Goal: Download file/media

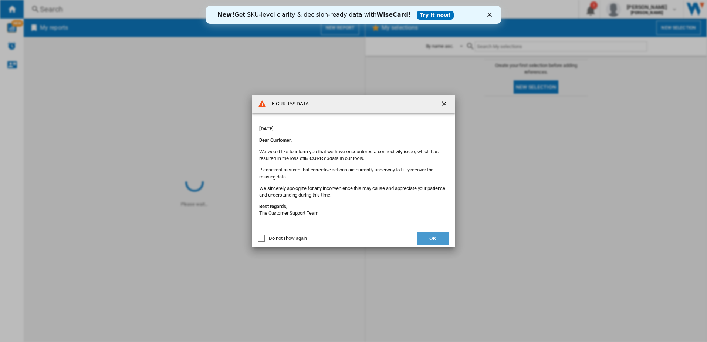
click at [429, 239] on button "OK" at bounding box center [433, 238] width 33 height 13
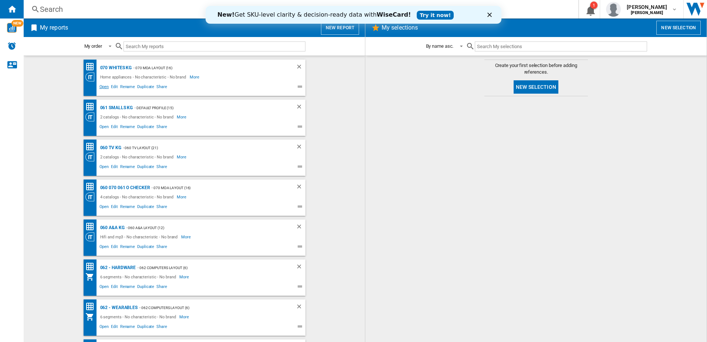
click at [100, 87] on span "Open" at bounding box center [104, 87] width 12 height 9
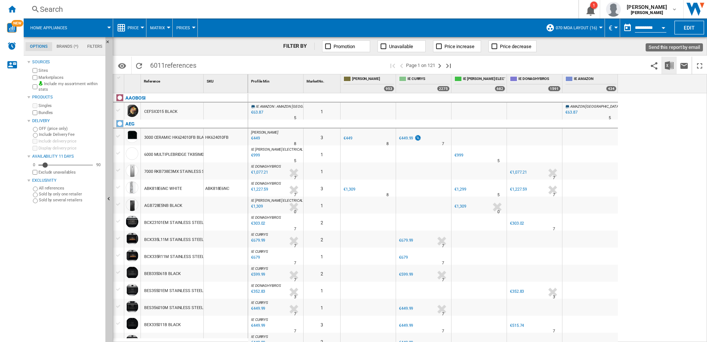
click at [674, 64] on button "Download in Excel" at bounding box center [669, 65] width 15 height 17
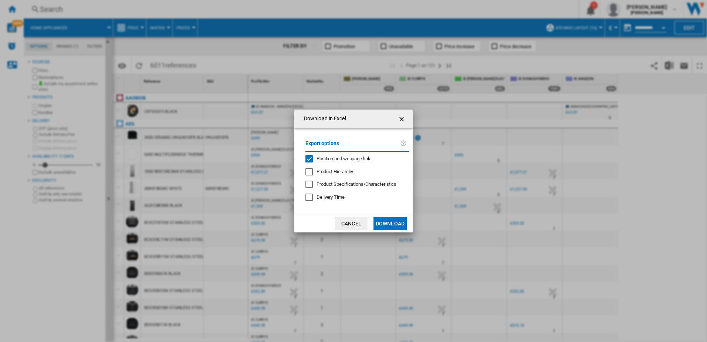
click at [385, 221] on button "Download" at bounding box center [390, 223] width 33 height 13
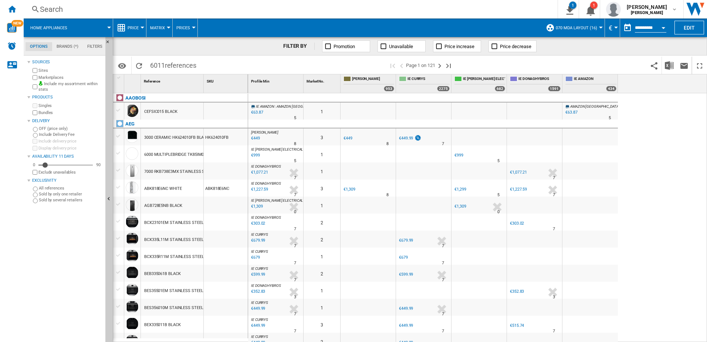
click at [651, 172] on div "0 IE AMAZON : AMAZON UK -1.0 % €63.87 % N/A 5 IE AMAZON : AMAZON UK 1 AMAZON UK…" at bounding box center [478, 217] width 460 height 249
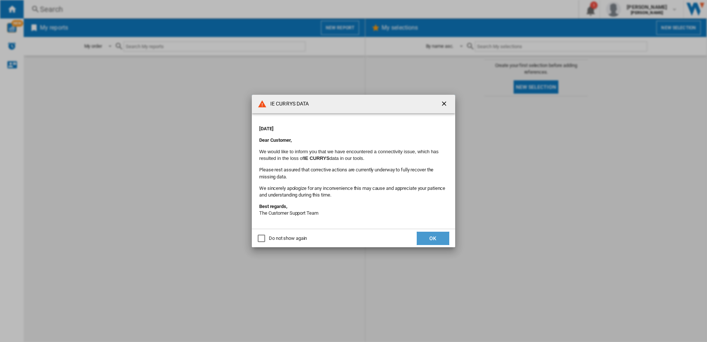
click at [443, 242] on button "OK" at bounding box center [433, 238] width 33 height 13
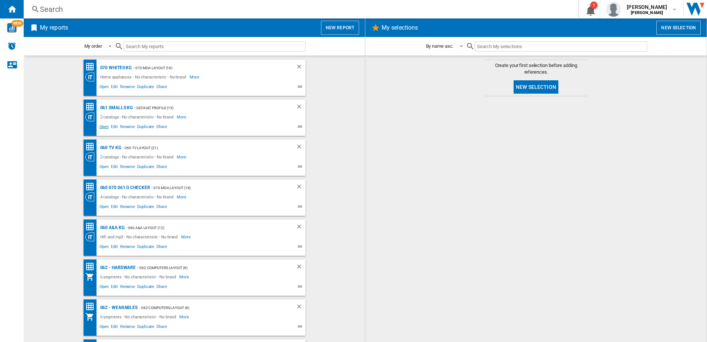
click at [106, 128] on span "Open" at bounding box center [104, 127] width 12 height 9
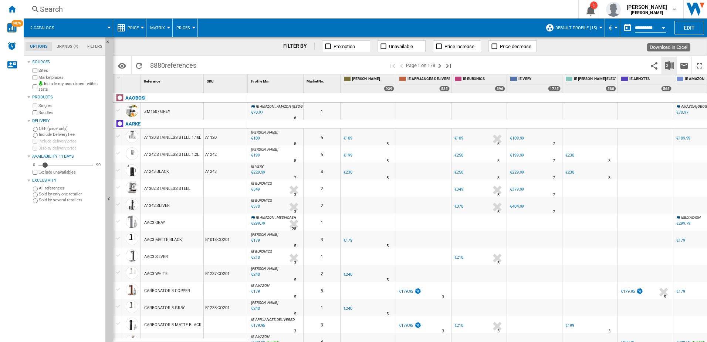
click at [670, 63] on img "Download in Excel" at bounding box center [669, 65] width 9 height 9
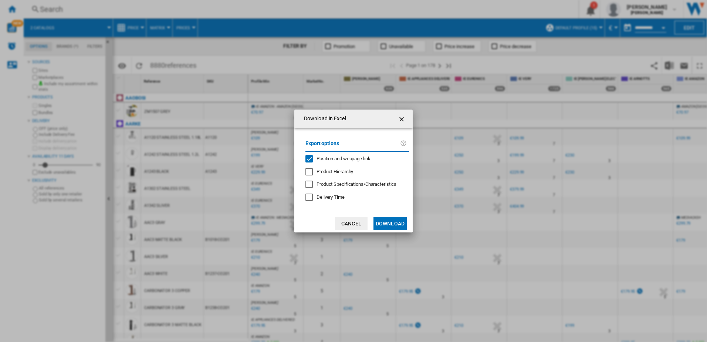
click at [390, 225] on button "Download" at bounding box center [390, 223] width 33 height 13
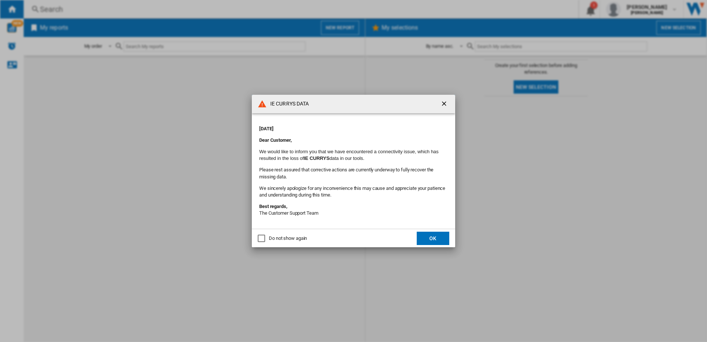
click at [434, 241] on button "OK" at bounding box center [433, 238] width 33 height 13
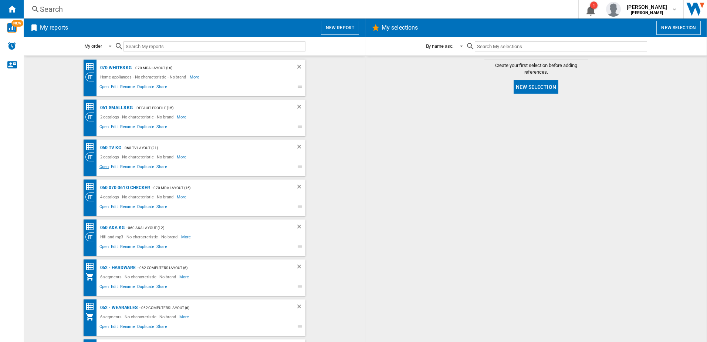
click at [101, 168] on span "Open" at bounding box center [104, 167] width 12 height 9
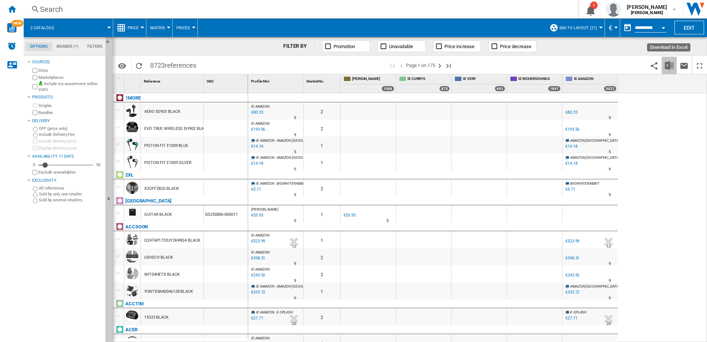
click at [667, 65] on img "Download in Excel" at bounding box center [669, 65] width 9 height 9
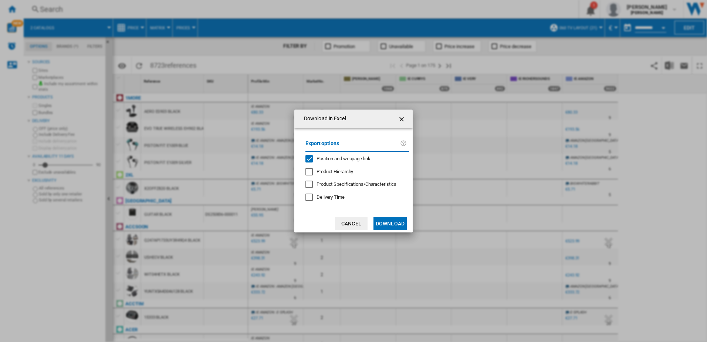
click at [406, 222] on button "Download" at bounding box center [390, 223] width 33 height 13
